Goal: Information Seeking & Learning: Learn about a topic

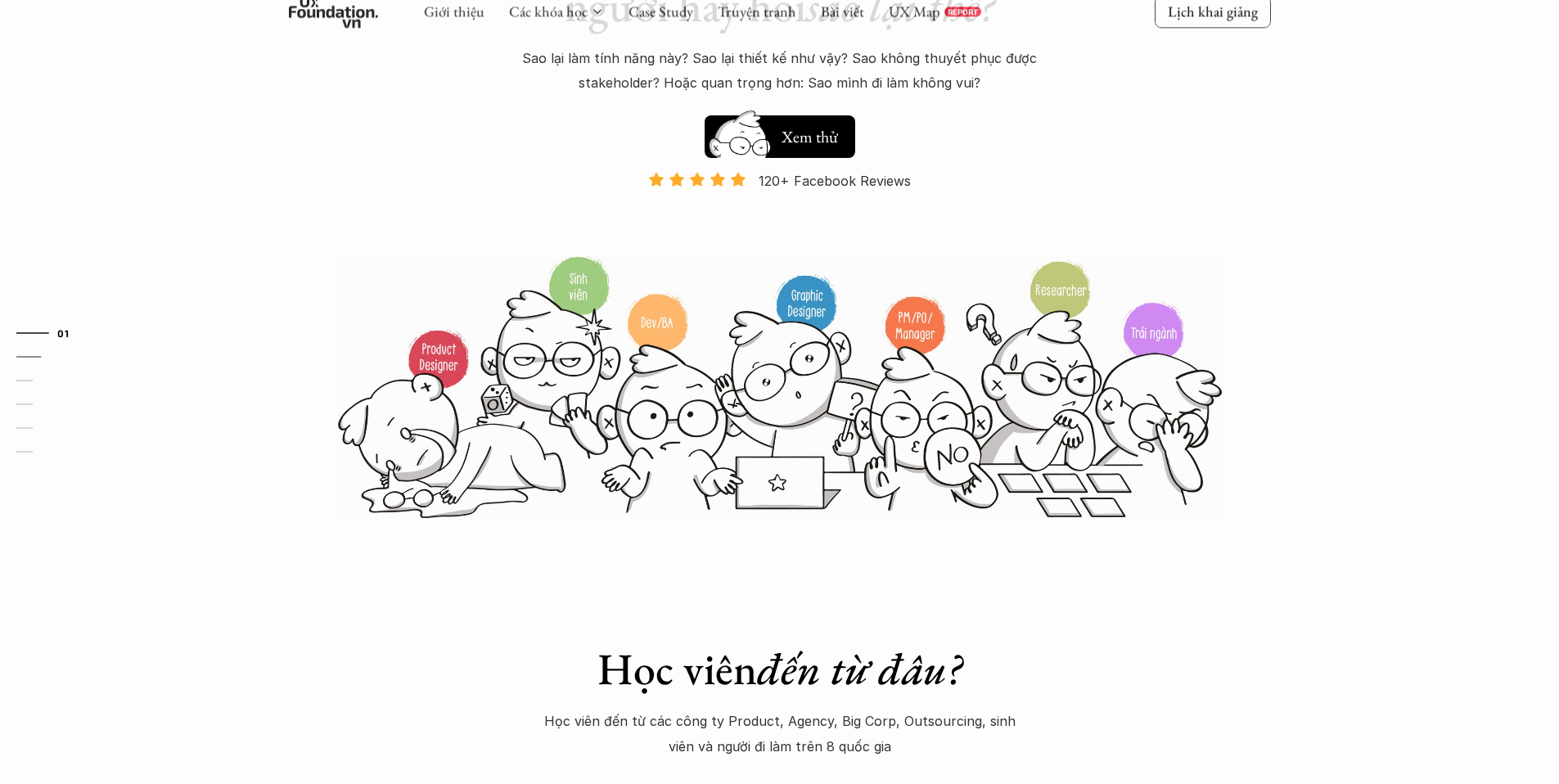
scroll to position [145, 0]
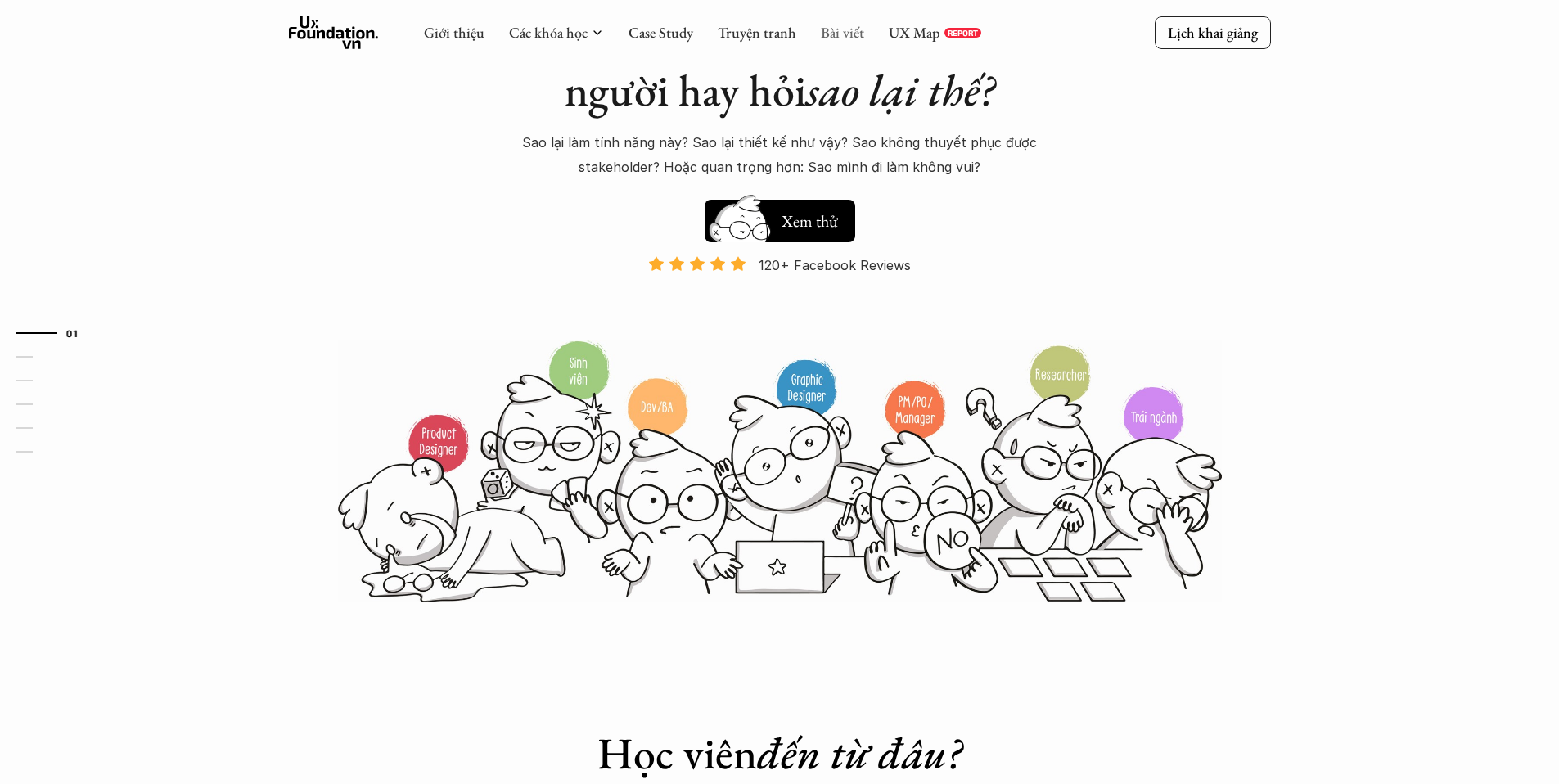
click at [833, 35] on link "Bài viết" at bounding box center [843, 32] width 43 height 19
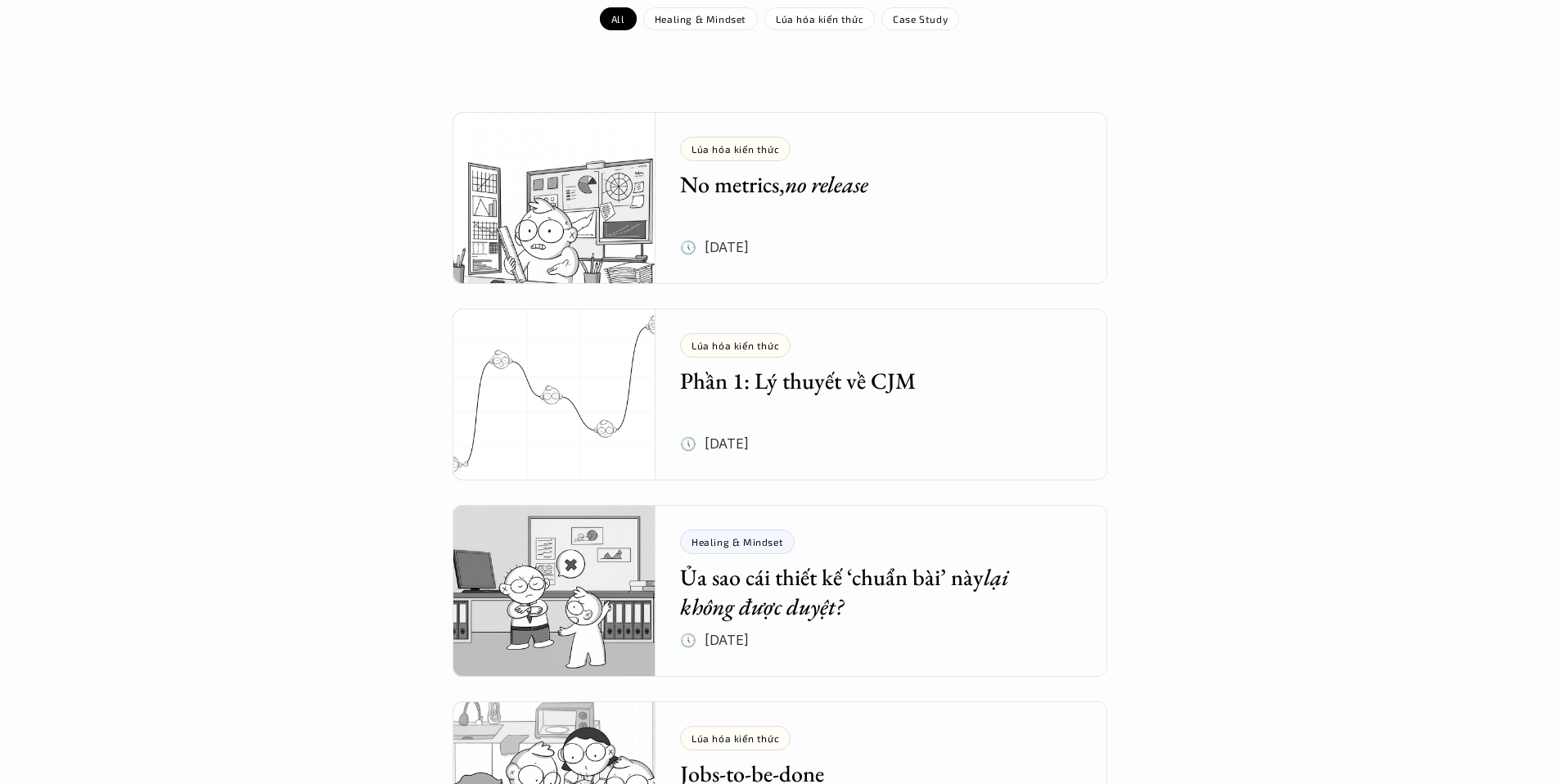
scroll to position [270, 0]
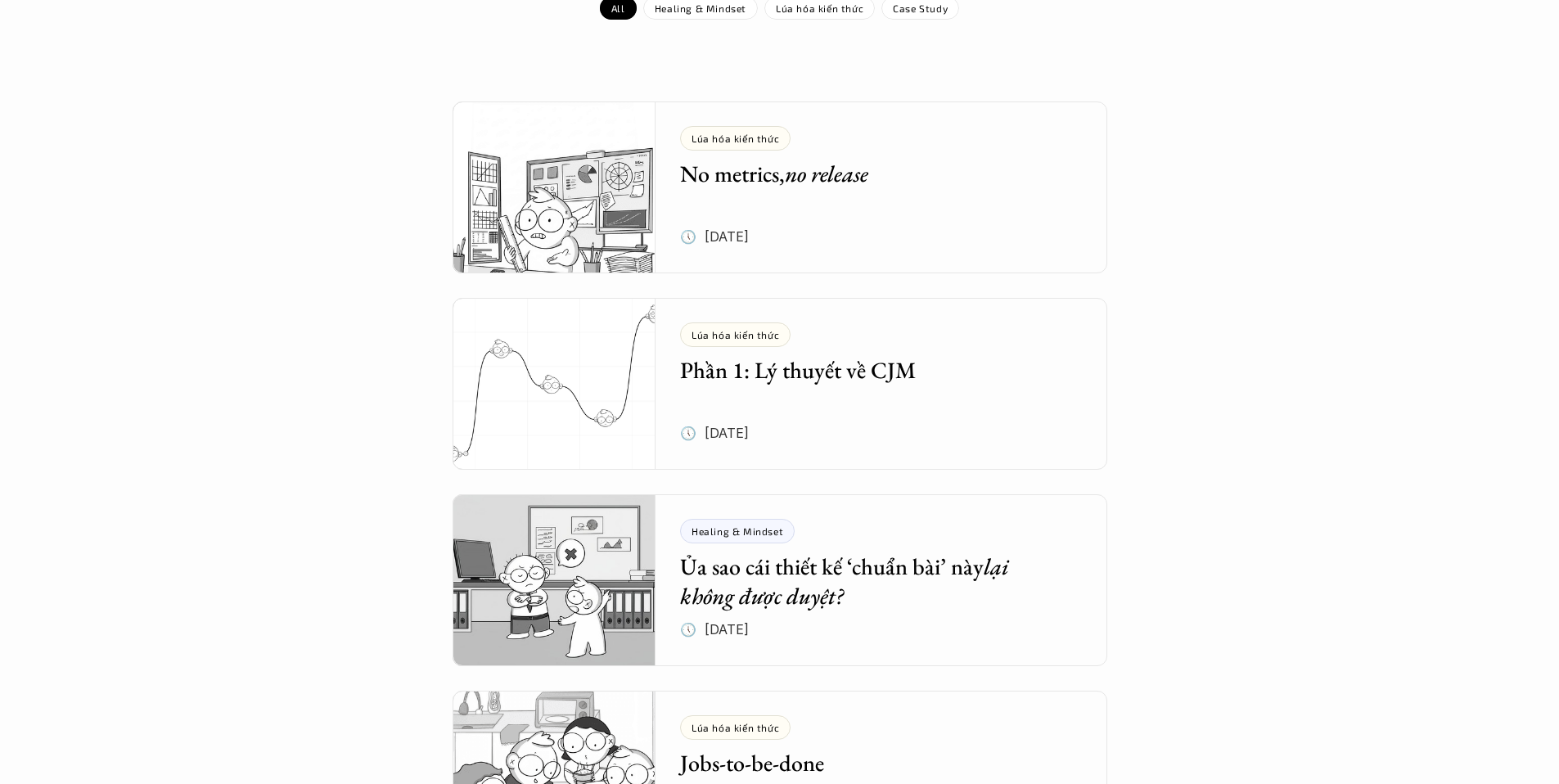
click at [859, 372] on h5 "Phần 1: Lý thuyết về CJM" at bounding box center [869, 369] width 379 height 29
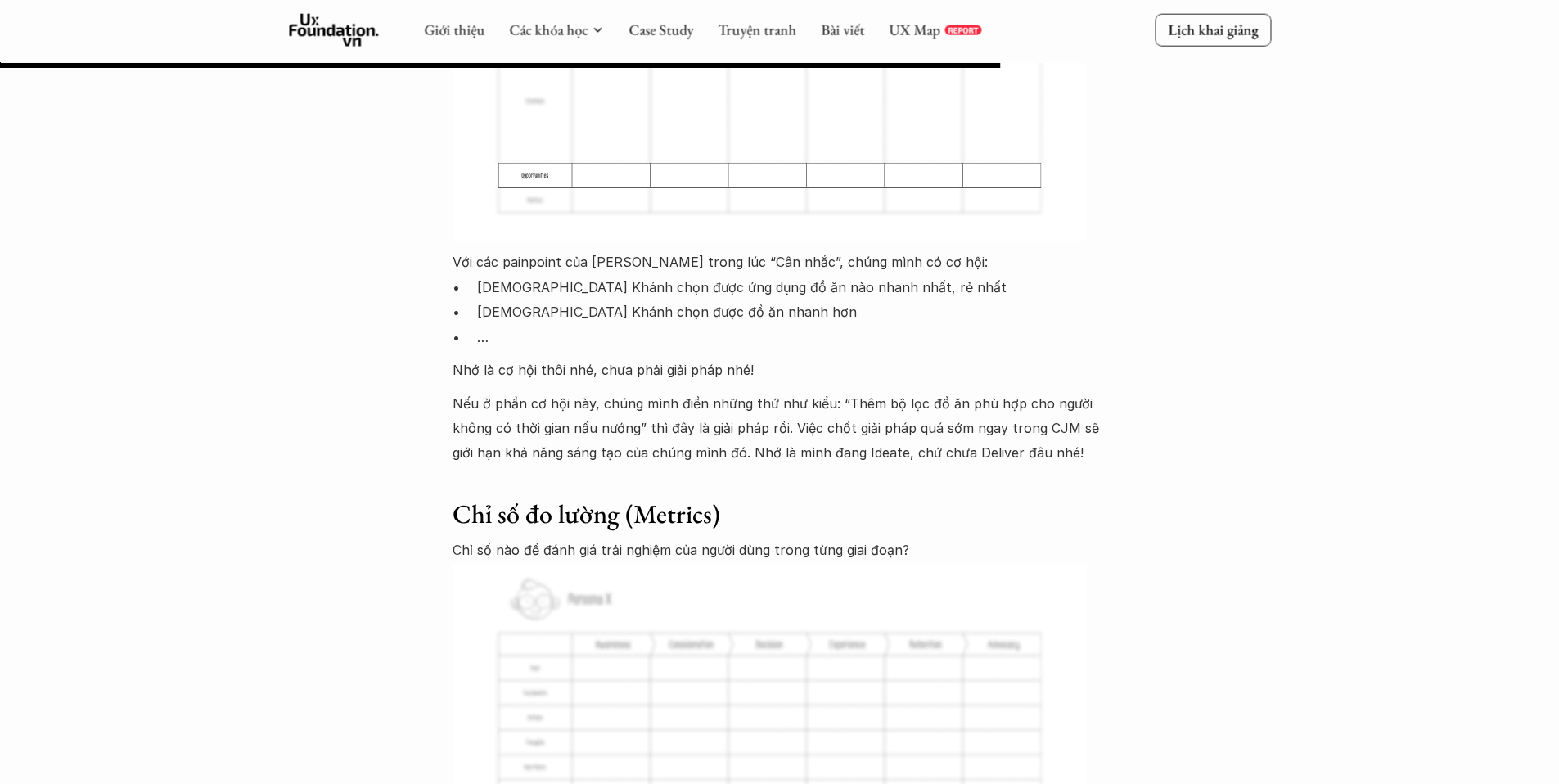
scroll to position [7803, 0]
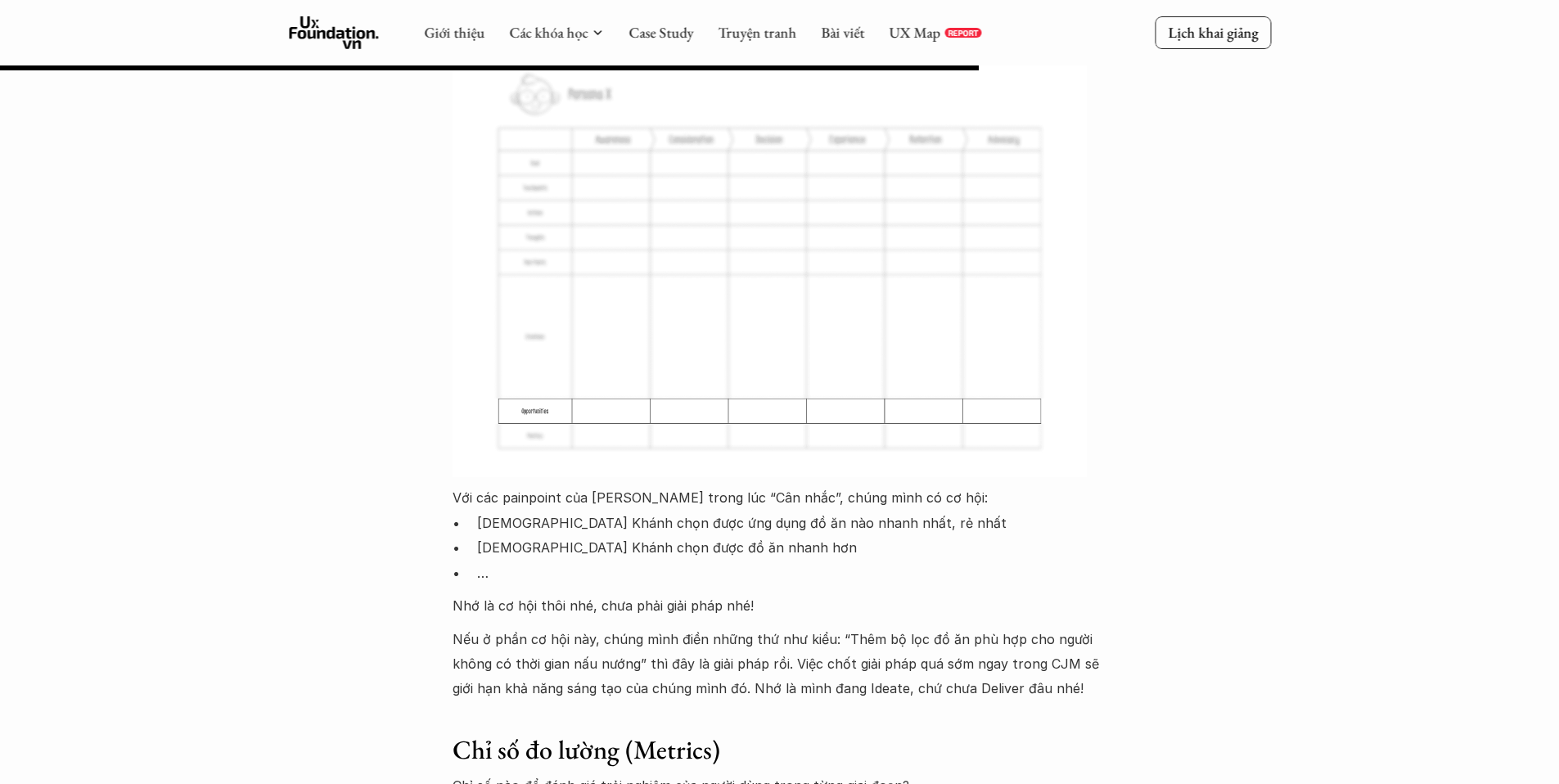
scroll to position [270, 0]
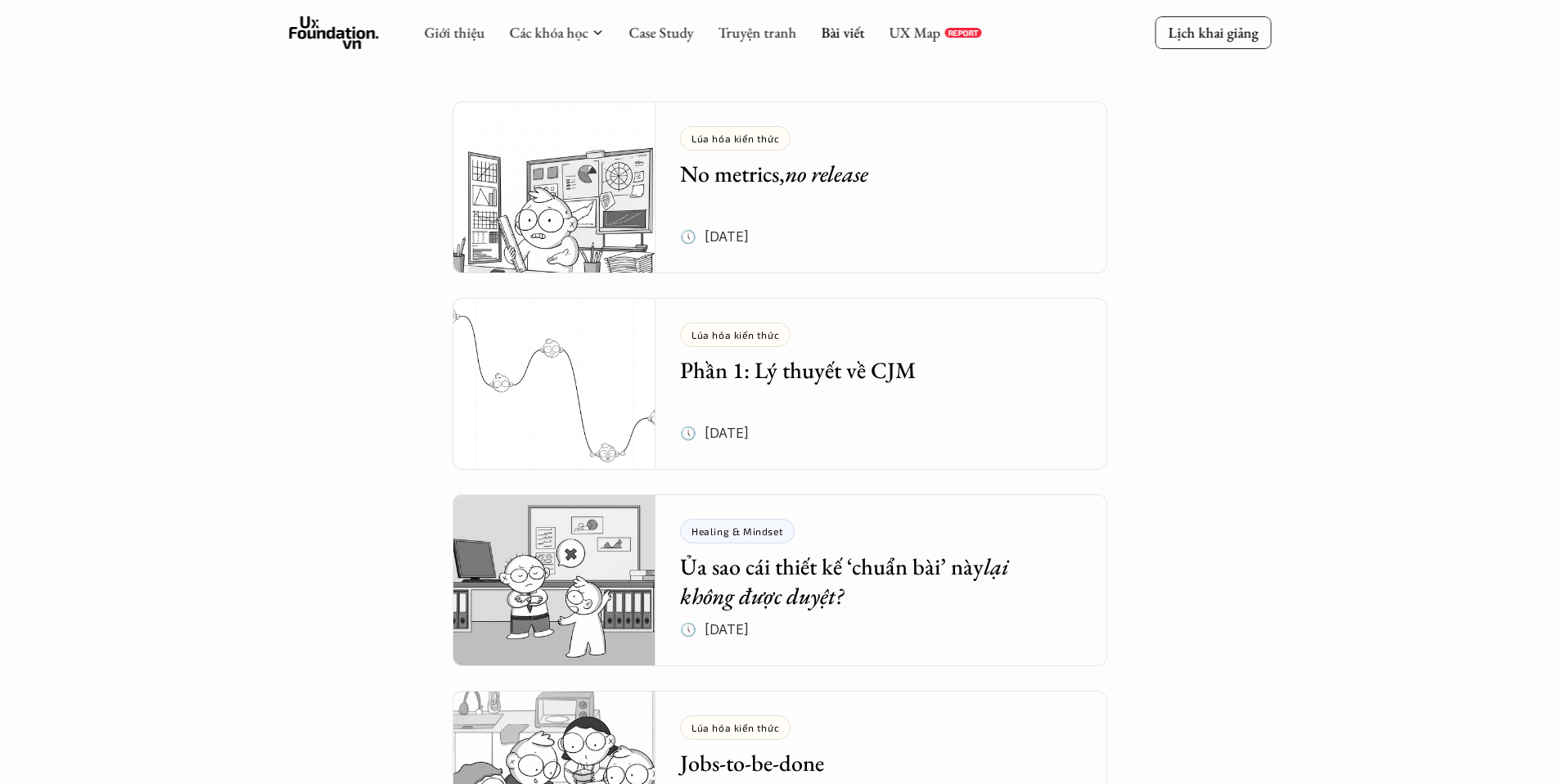
click at [828, 180] on em "no release" at bounding box center [827, 173] width 83 height 29
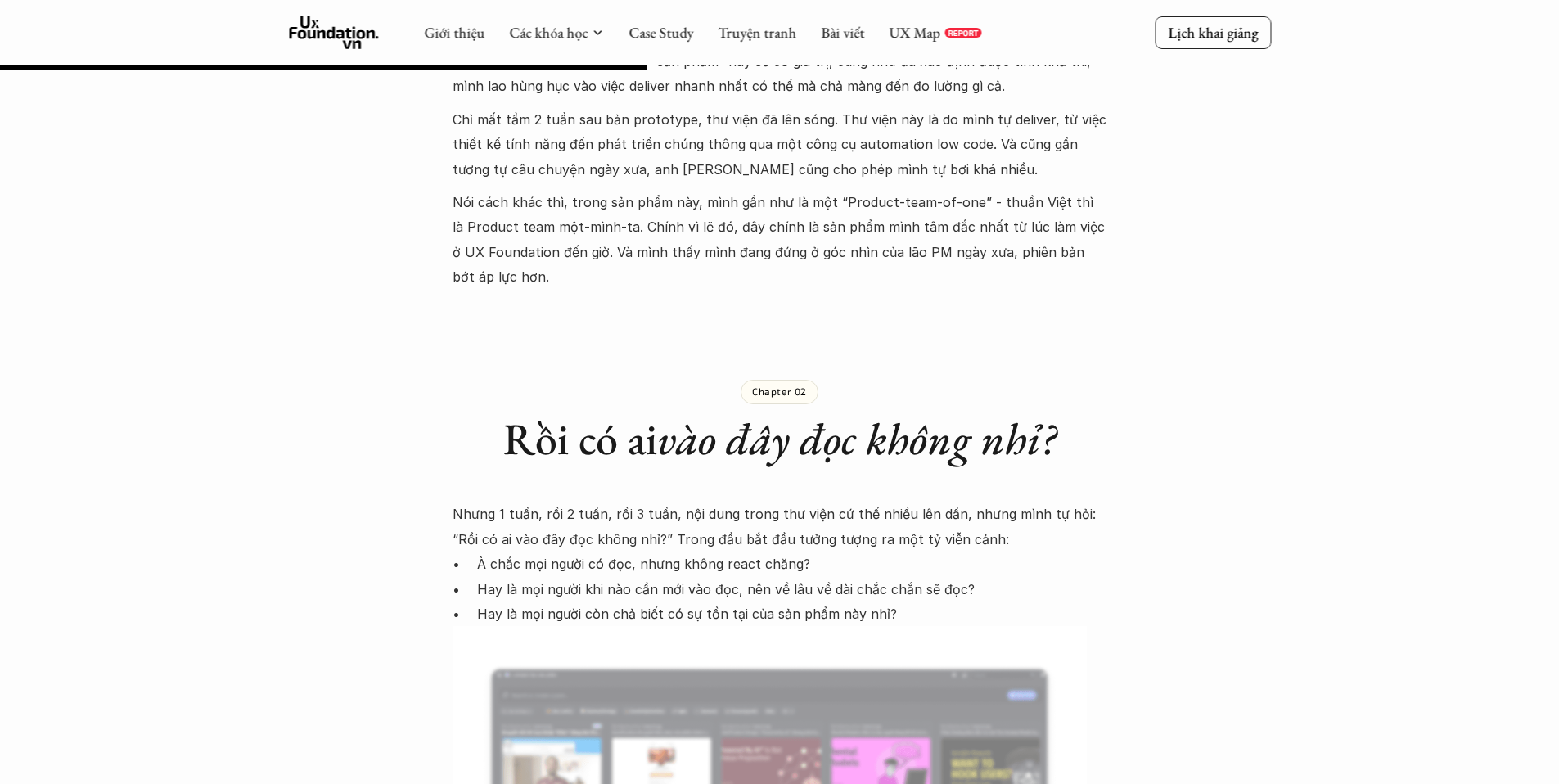
scroll to position [1842, 0]
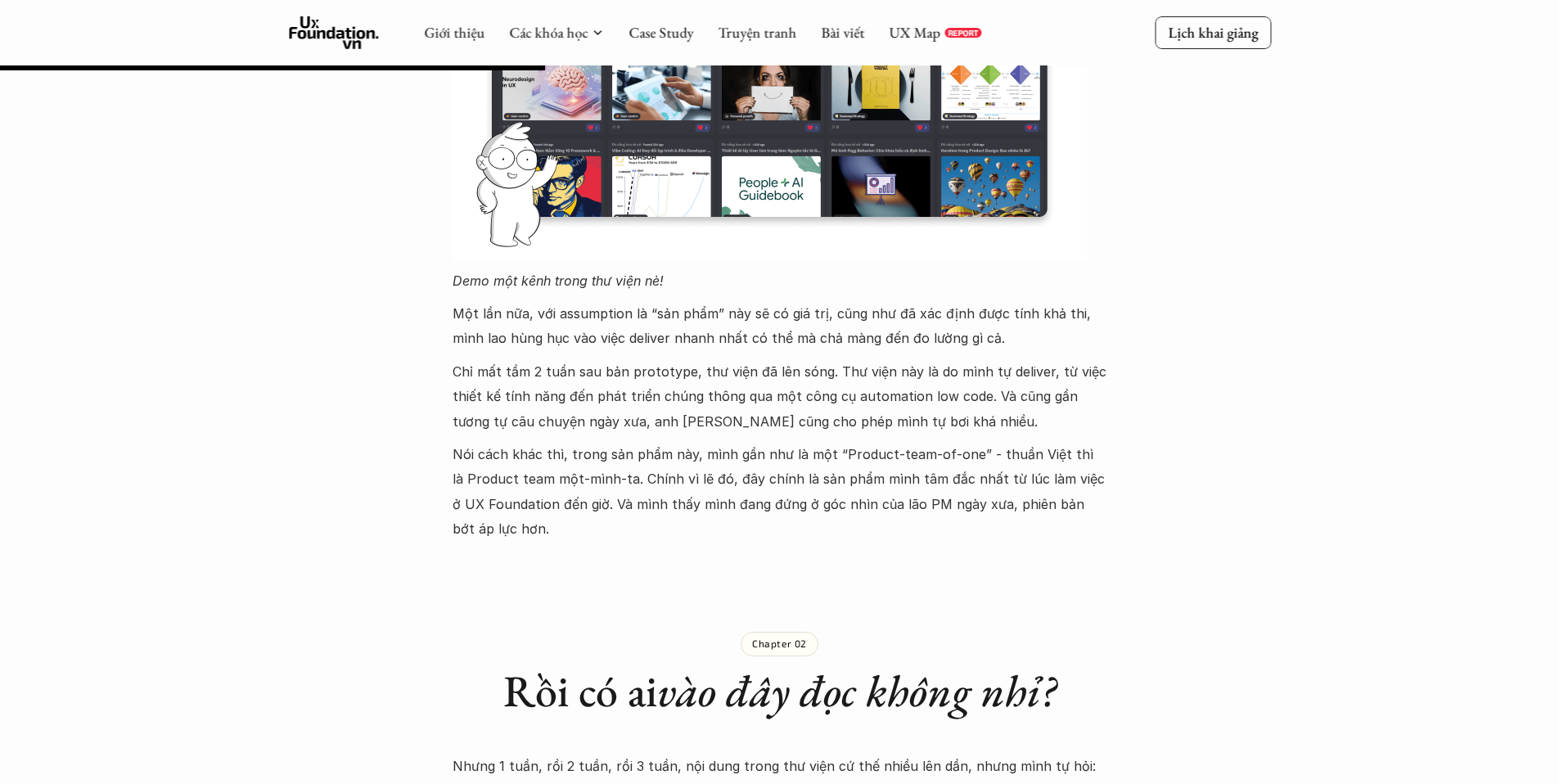
click at [580, 301] on p "Một lần nữa, với assumption là “sản phẩm” này sẽ có giá trị, cũng như đã xác đị…" at bounding box center [780, 326] width 655 height 50
click at [591, 307] on img at bounding box center [590, 309] width 19 height 19
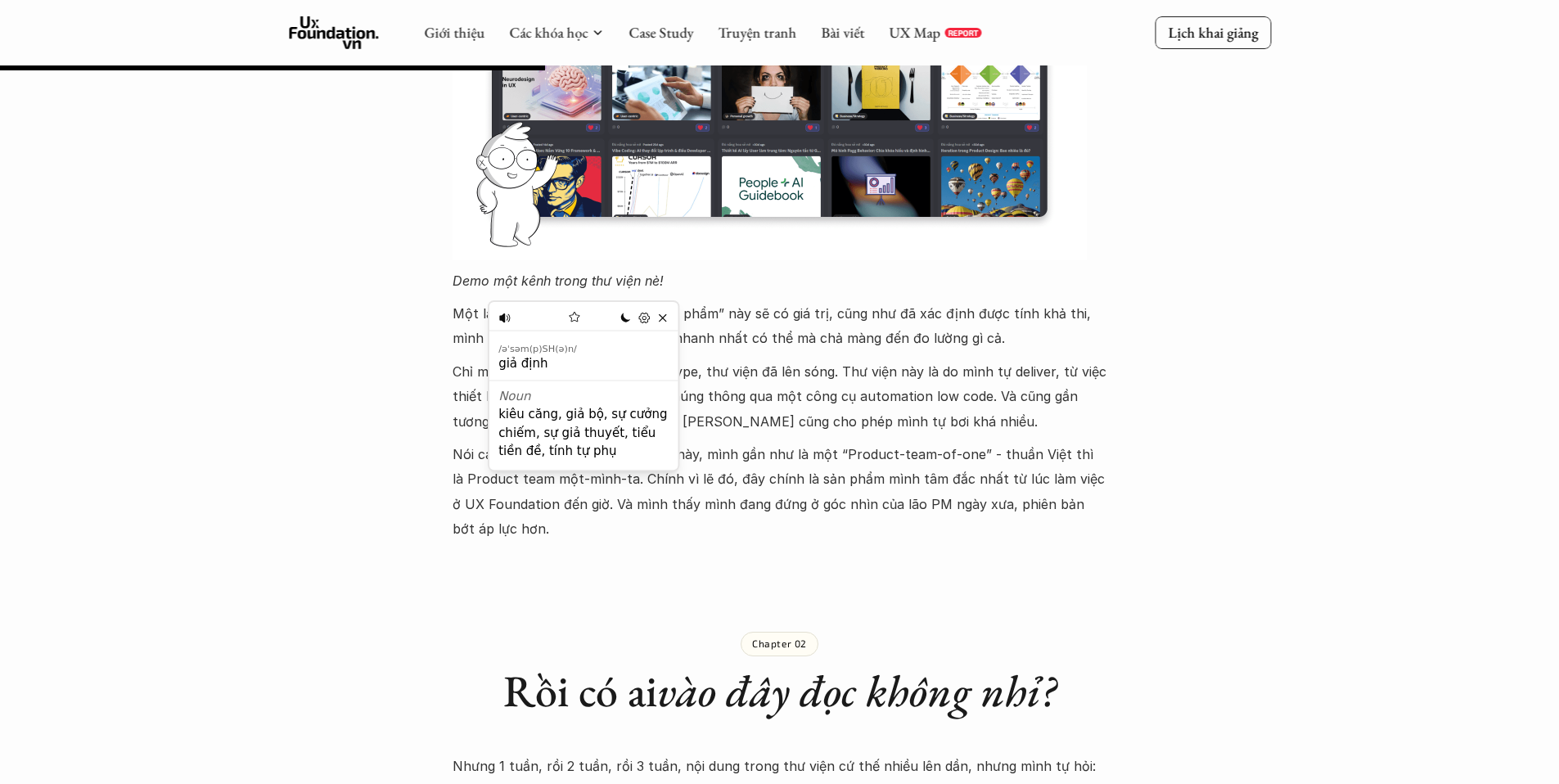
click at [789, 441] on p "Nói cách khác thì, trong sản phẩm này, mình gần như là một “Product-team-of-one…" at bounding box center [780, 491] width 655 height 100
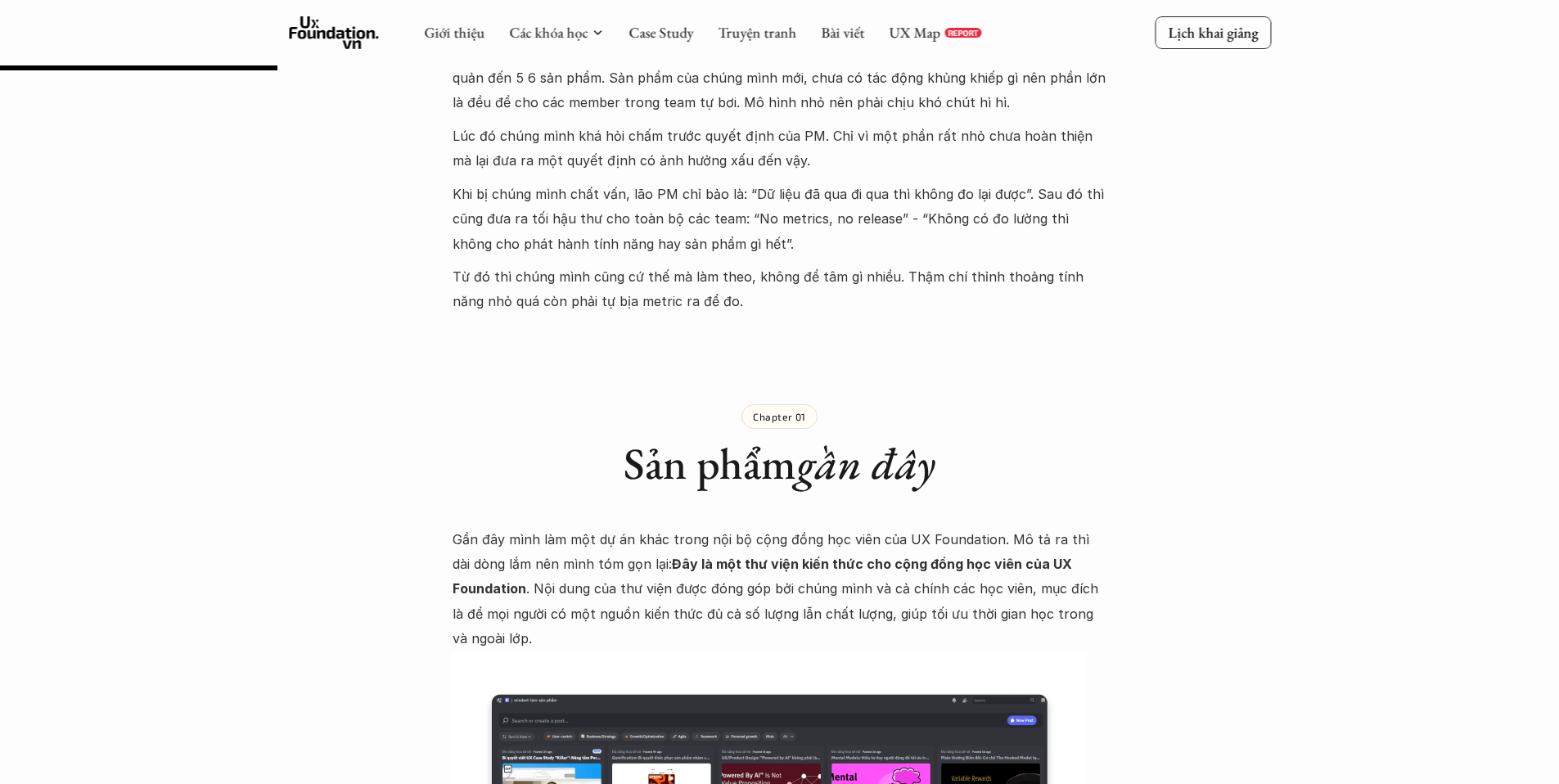
scroll to position [853, 0]
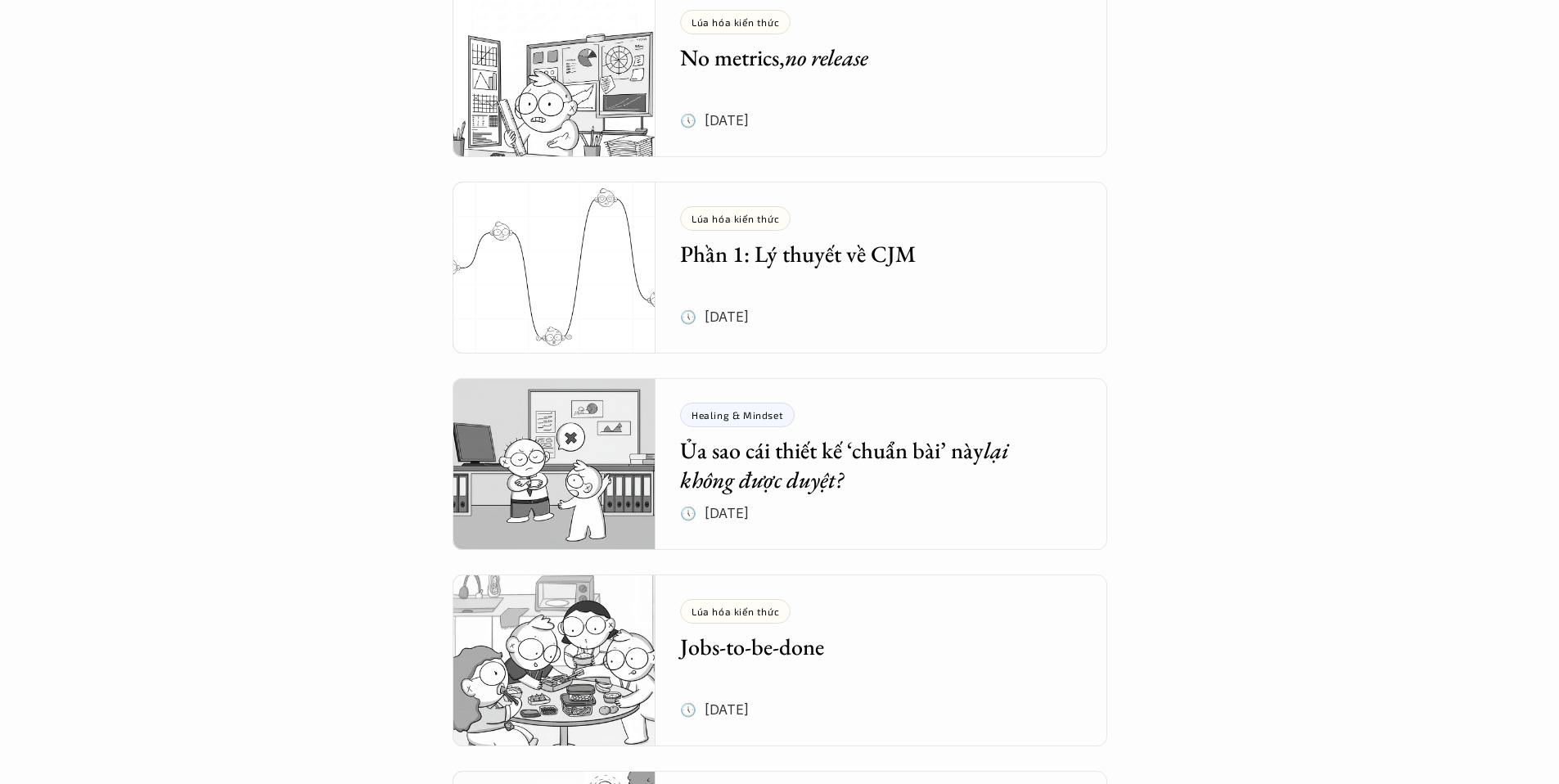
scroll to position [397, 0]
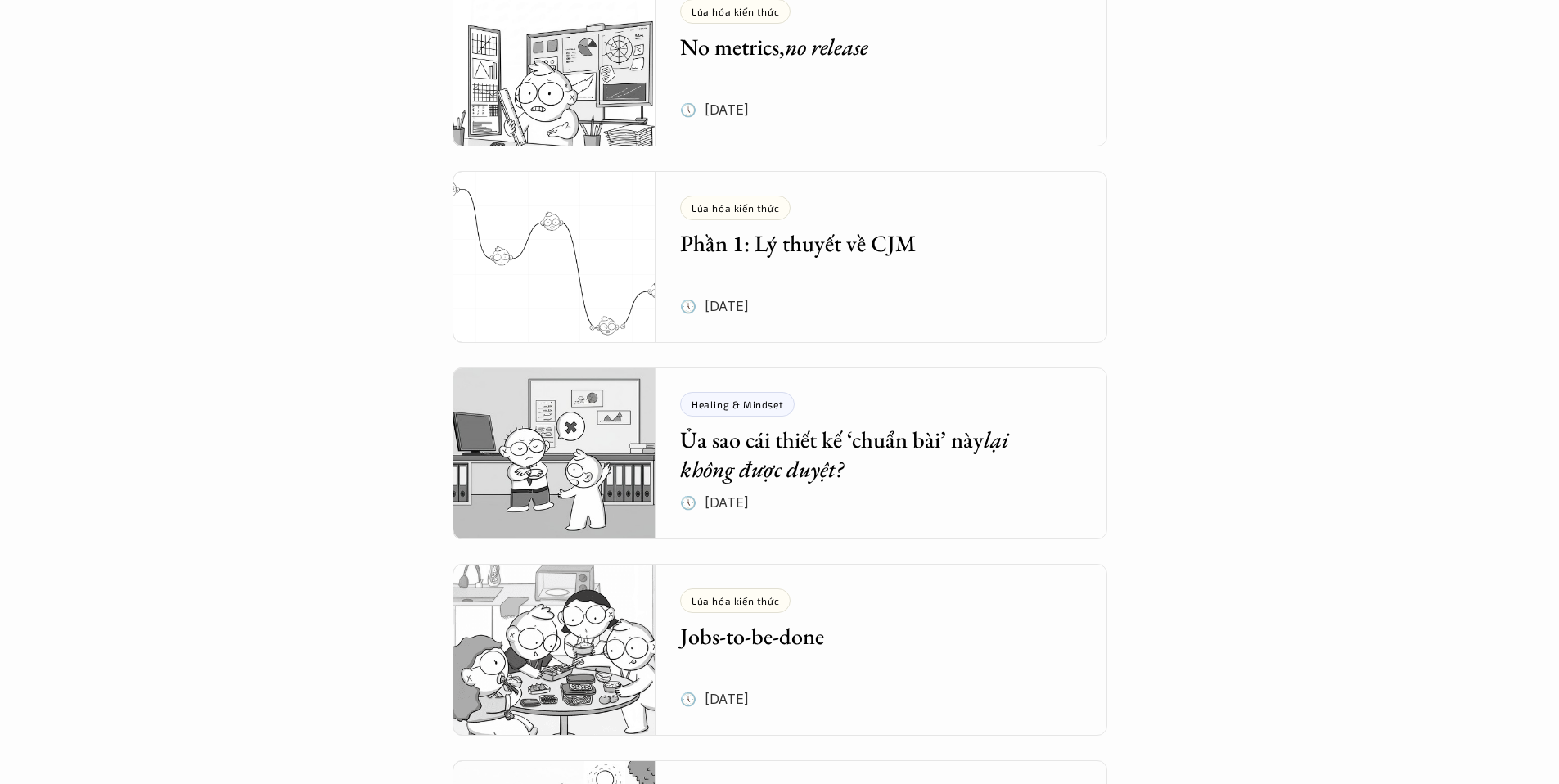
click at [878, 441] on h5 "Ủa sao cái thiết kế ‘chuẩn bài’ này lại không được duyệt?" at bounding box center [869, 455] width 379 height 60
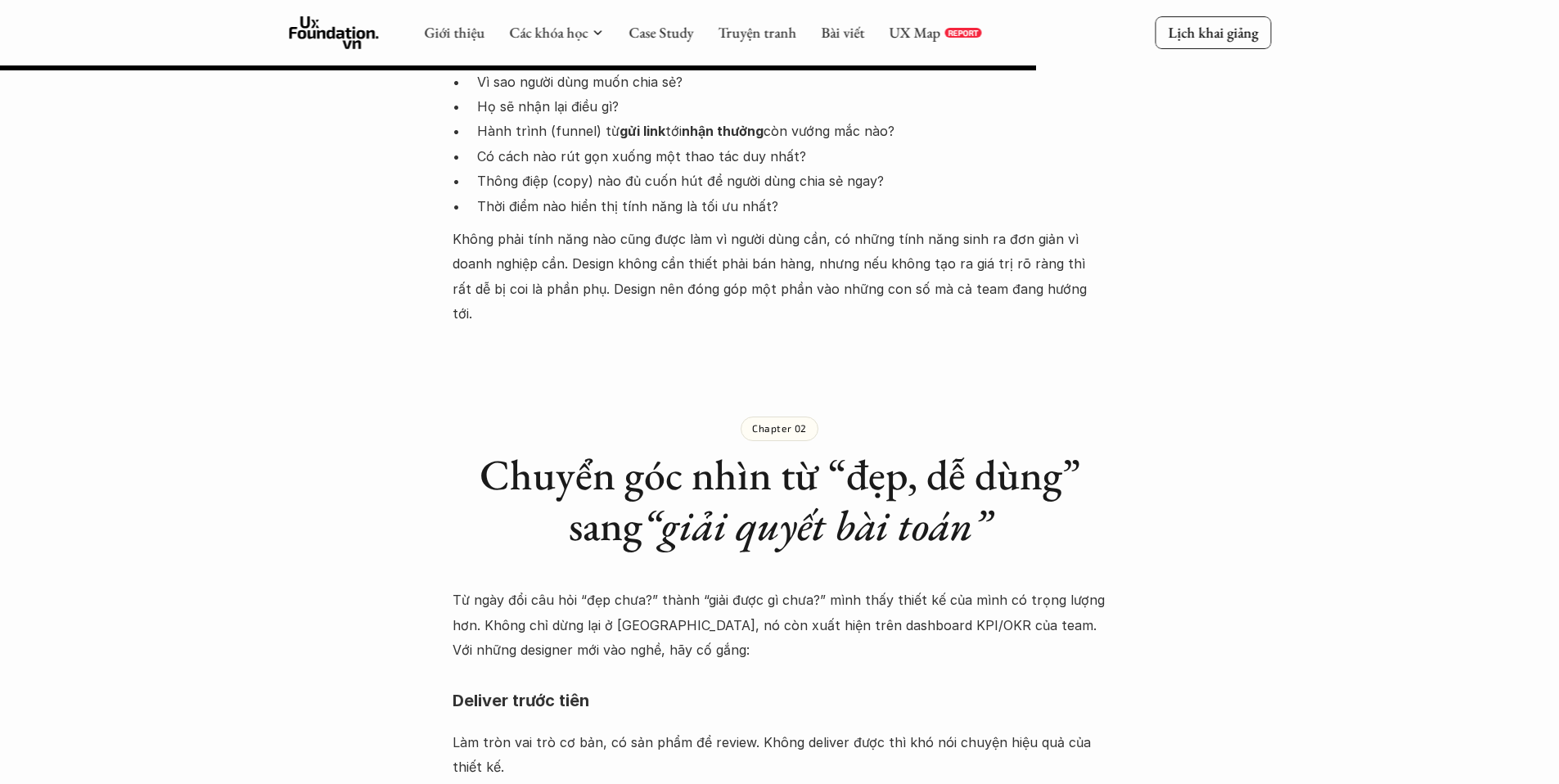
scroll to position [1154, 0]
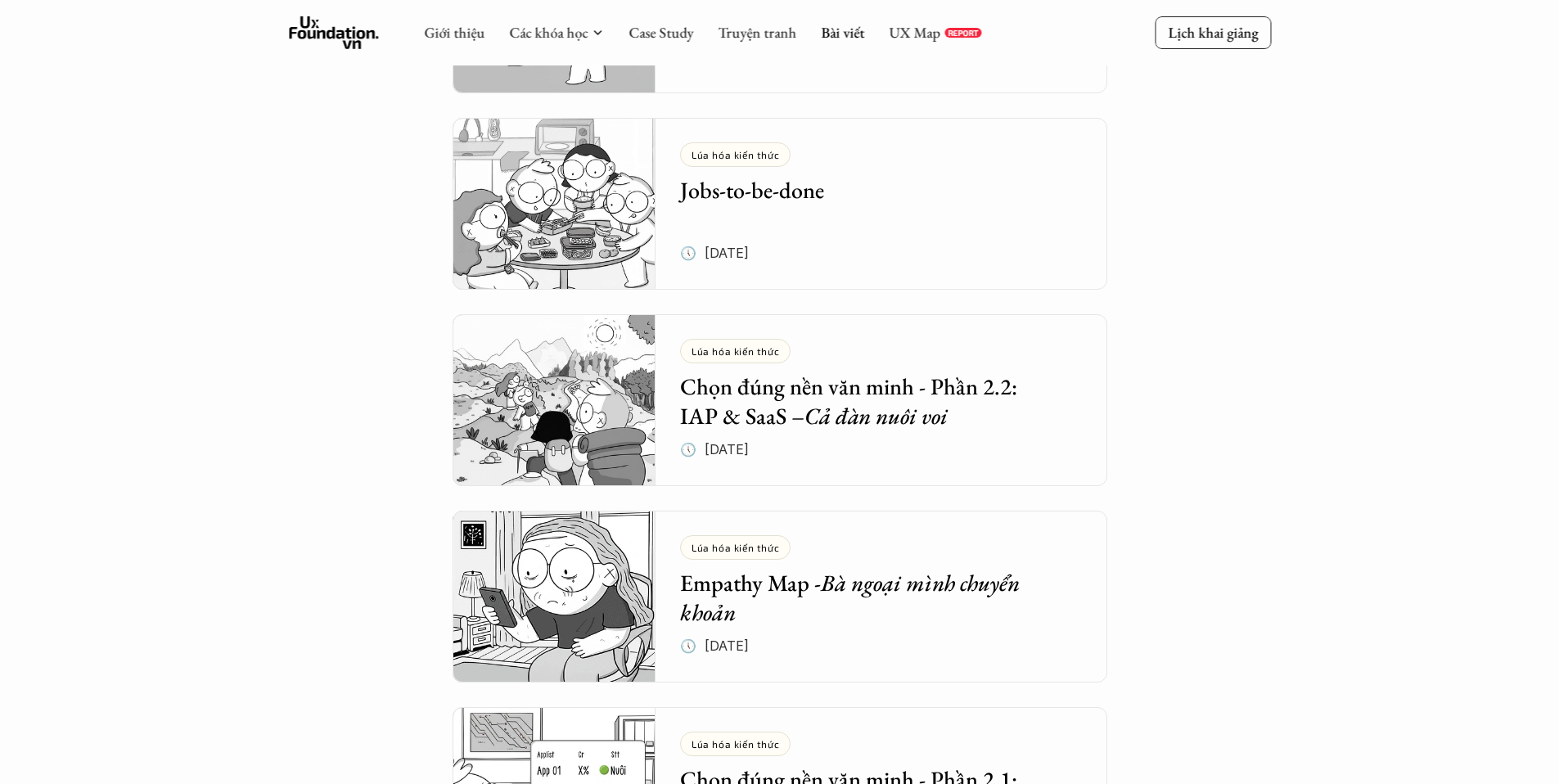
scroll to position [1041, 0]
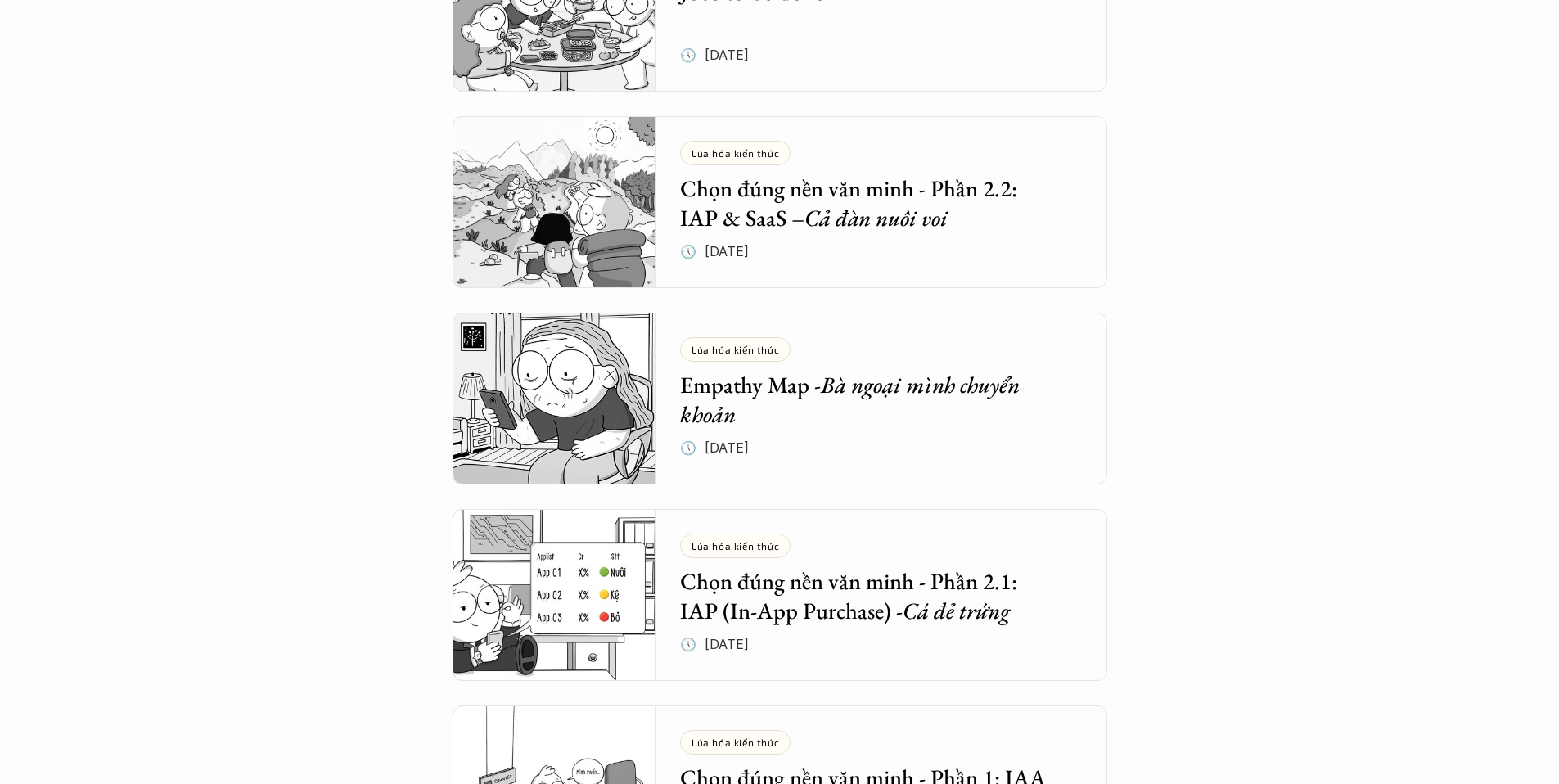
click at [1274, 440] on div "Tổng hợp bài viết Dưới dây là những bài viết mà bọn mình hi vọng sẽ cung cấp đư…" at bounding box center [780, 143] width 1559 height 2368
click at [951, 387] on em "Bà ngoại mình chuyển khoản" at bounding box center [853, 399] width 344 height 59
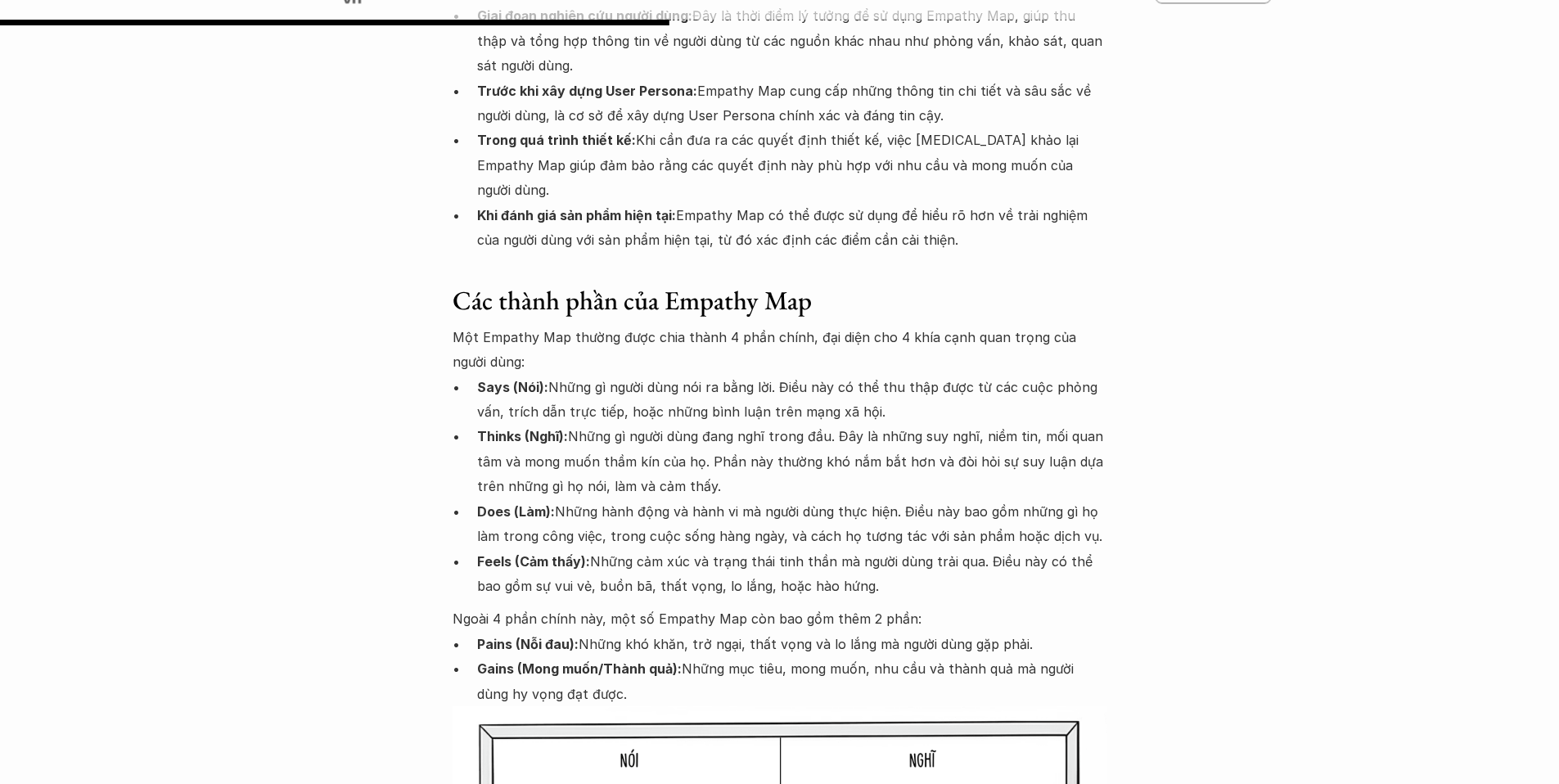
scroll to position [2483, 0]
